Goal: Use online tool/utility: Utilize a website feature to perform a specific function

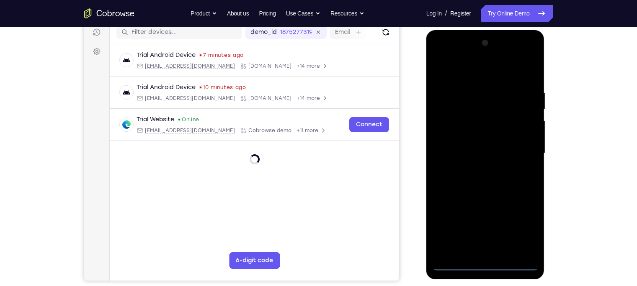
click at [488, 261] on div at bounding box center [484, 153] width 105 height 234
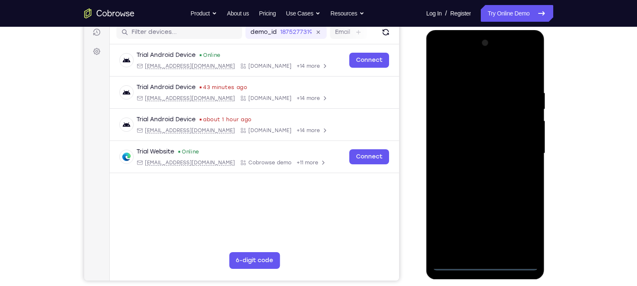
click at [483, 262] on div at bounding box center [484, 153] width 105 height 234
click at [485, 266] on div at bounding box center [484, 153] width 105 height 234
click at [515, 230] on div at bounding box center [484, 153] width 105 height 234
click at [439, 57] on div at bounding box center [484, 153] width 105 height 234
click at [521, 150] on div at bounding box center [484, 153] width 105 height 234
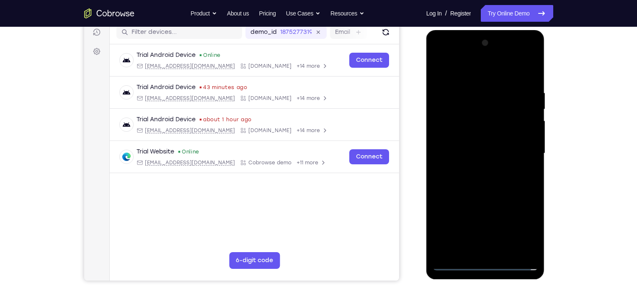
click at [475, 168] on div at bounding box center [484, 153] width 105 height 234
click at [470, 148] on div at bounding box center [484, 153] width 105 height 234
click at [464, 137] on div at bounding box center [484, 153] width 105 height 234
click at [481, 153] on div at bounding box center [484, 153] width 105 height 234
click at [476, 189] on div at bounding box center [484, 153] width 105 height 234
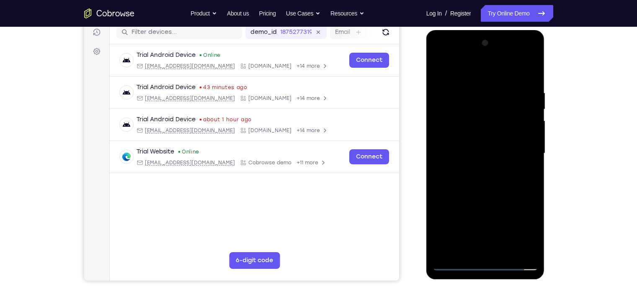
click at [456, 147] on div at bounding box center [484, 153] width 105 height 234
click at [462, 148] on div at bounding box center [484, 153] width 105 height 234
click at [487, 181] on div at bounding box center [484, 153] width 105 height 234
click at [533, 250] on div at bounding box center [484, 153] width 105 height 234
click at [495, 190] on div at bounding box center [484, 153] width 105 height 234
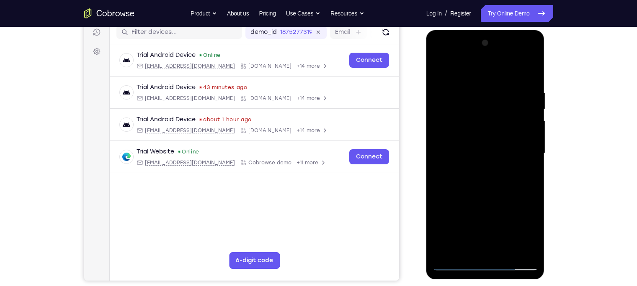
click at [498, 89] on div at bounding box center [484, 153] width 105 height 234
click at [519, 252] on div at bounding box center [484, 153] width 105 height 234
click at [444, 191] on div at bounding box center [484, 153] width 105 height 234
click at [534, 170] on div at bounding box center [484, 153] width 105 height 234
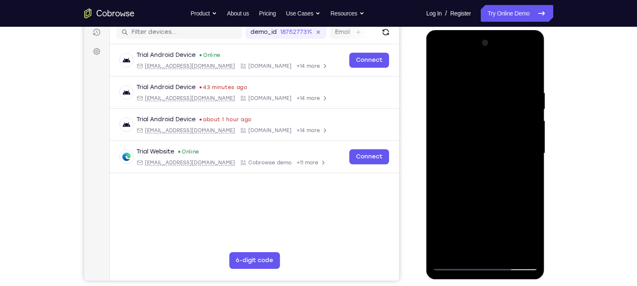
click at [534, 170] on div at bounding box center [484, 153] width 105 height 234
click at [533, 170] on div at bounding box center [484, 153] width 105 height 234
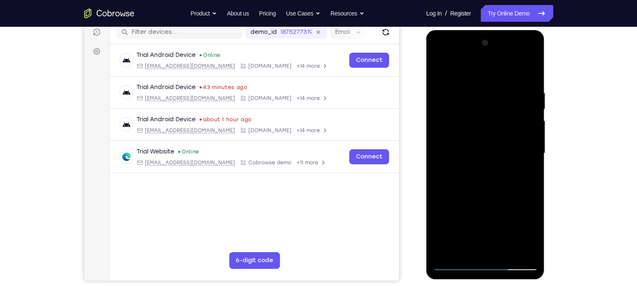
drag, startPoint x: 533, startPoint y: 170, endPoint x: 412, endPoint y: 167, distance: 120.6
click at [426, 167] on html "Online web based iOS Simulators and Android Emulators. Run iPhone, iPad, Mobile…" at bounding box center [485, 155] width 119 height 251
click at [527, 132] on div at bounding box center [484, 153] width 105 height 234
click at [449, 143] on div at bounding box center [484, 153] width 105 height 234
click at [519, 249] on div at bounding box center [484, 153] width 105 height 234
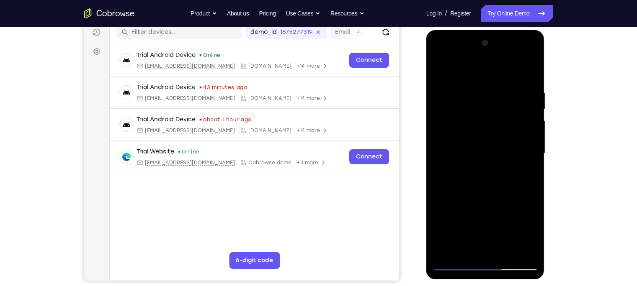
click at [525, 187] on div at bounding box center [484, 153] width 105 height 234
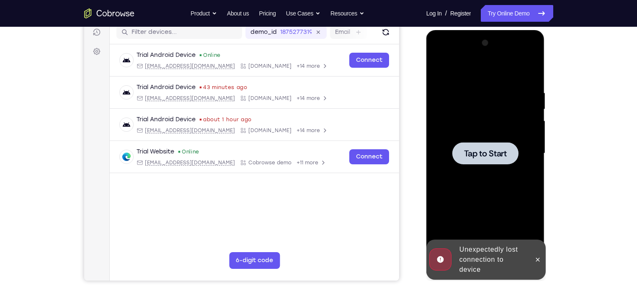
click at [527, 183] on div at bounding box center [484, 153] width 105 height 234
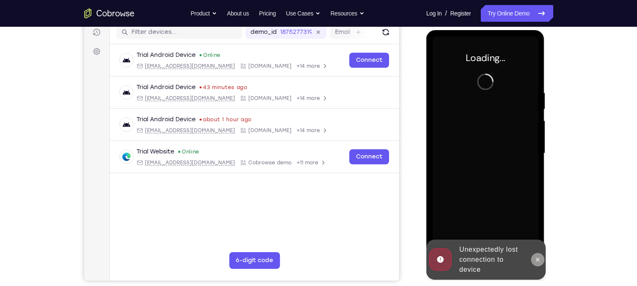
click at [536, 260] on icon at bounding box center [538, 260] width 4 height 4
